Goal: Obtain resource: Download file/media

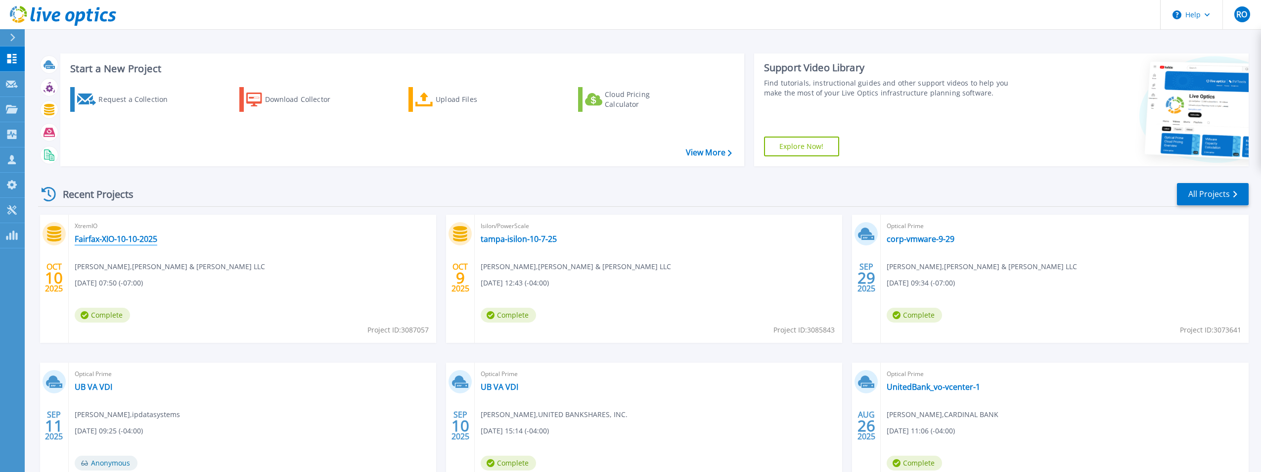
click at [134, 235] on link "Fairfax-XIO-10-10-2025" at bounding box center [116, 239] width 83 height 10
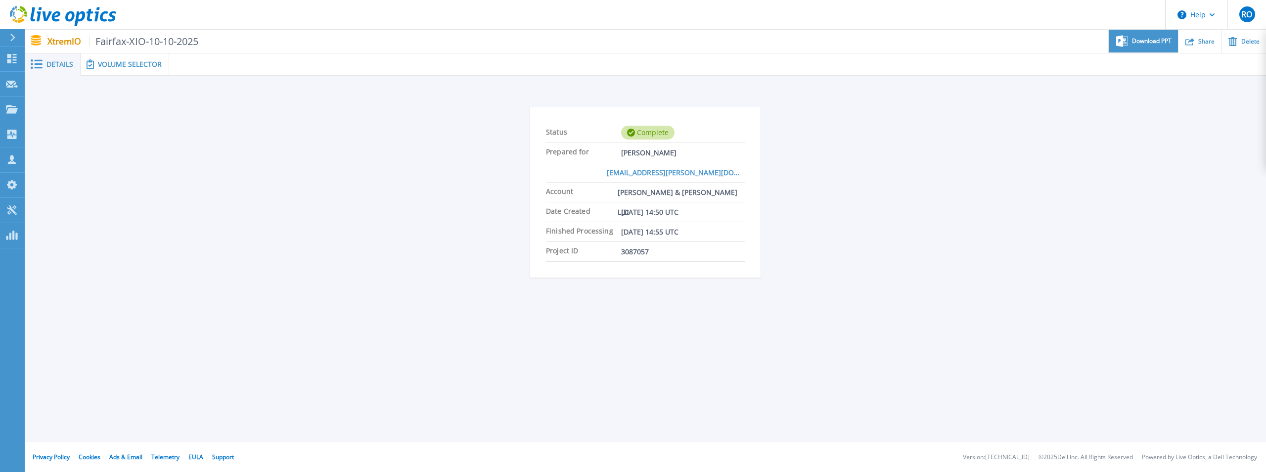
click at [1148, 42] on span "Download PPT" at bounding box center [1152, 41] width 40 height 6
click at [789, 182] on div "Status Complete Prepared for Mark Knirk mknirk@dewberry.com Account DEWBERRY & …" at bounding box center [645, 194] width 1211 height 206
